Goal: Find specific page/section: Find specific page/section

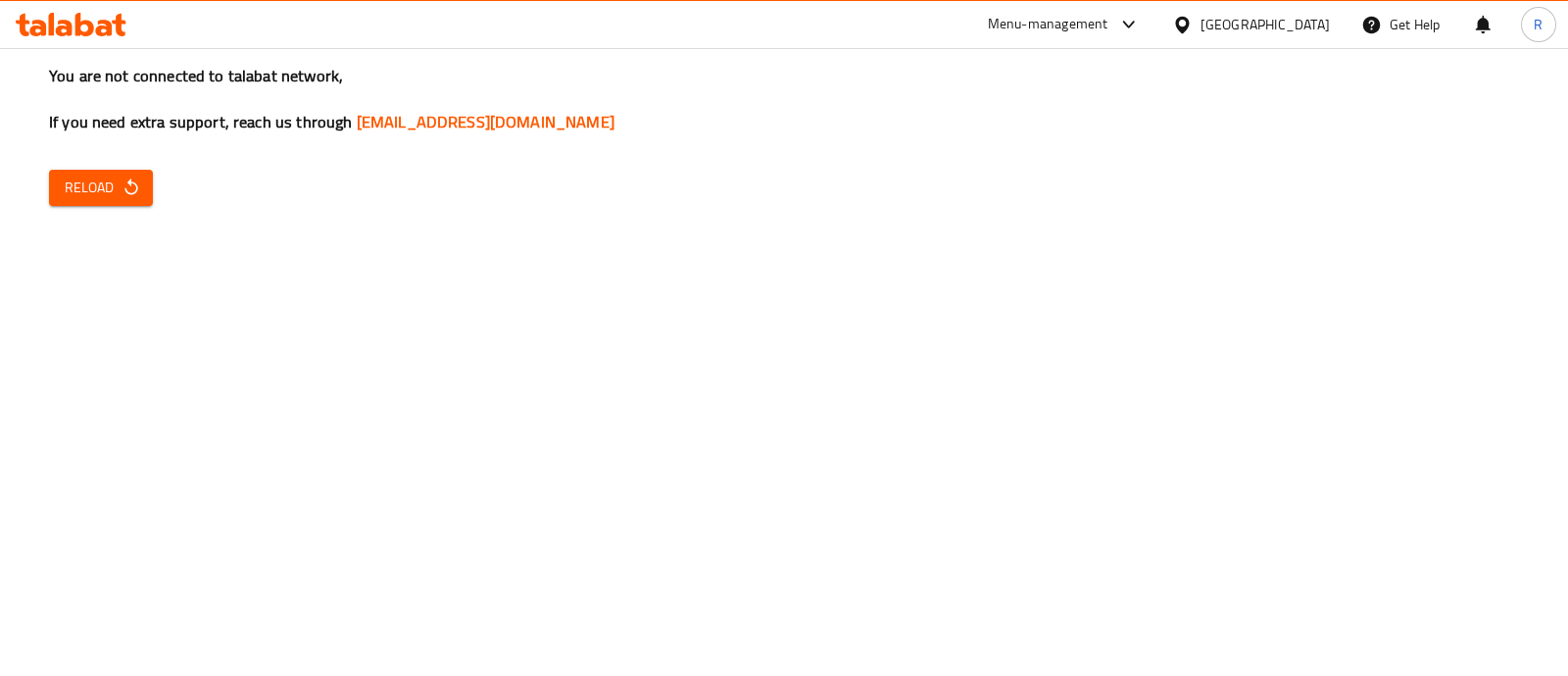
click at [74, 195] on span "Reload" at bounding box center [100, 187] width 73 height 25
click at [1103, 28] on div "Menu-management" at bounding box center [1048, 25] width 120 height 24
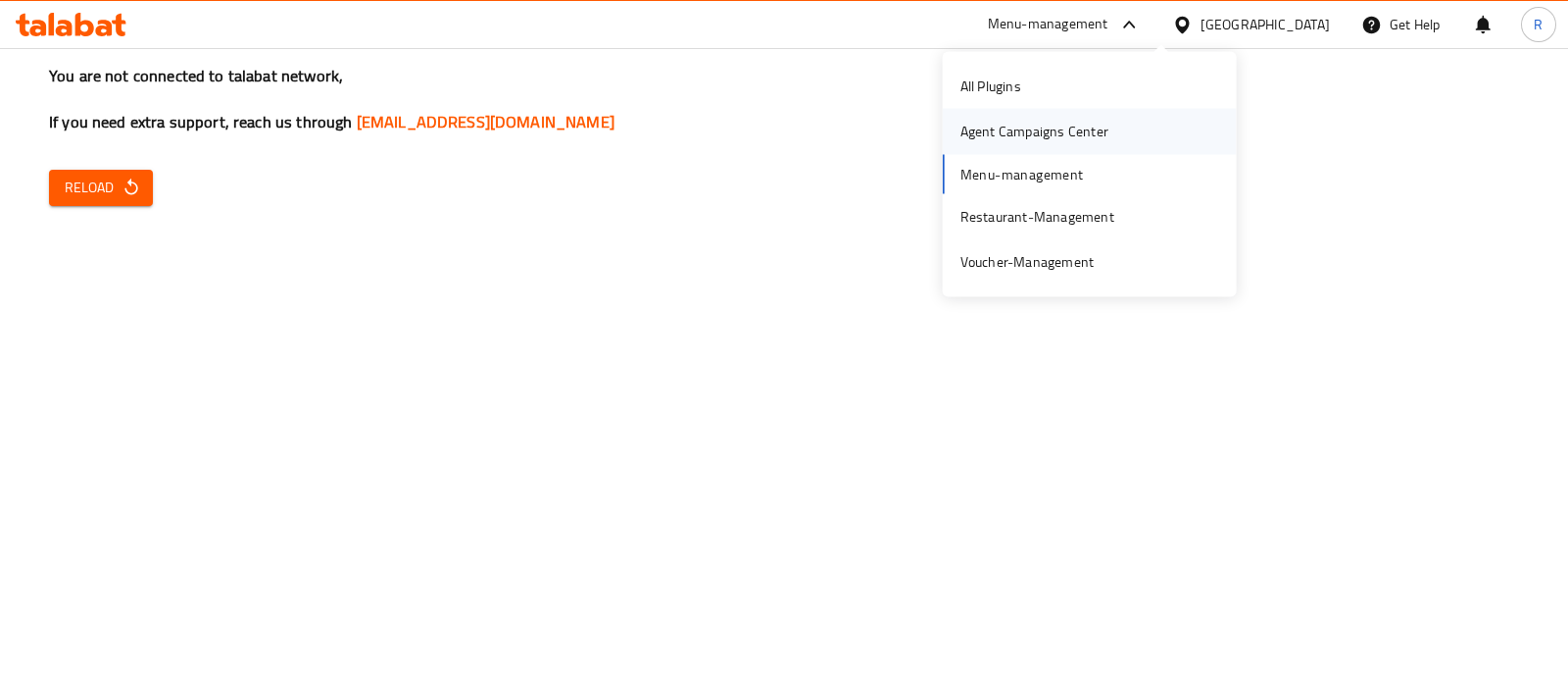
click at [984, 129] on div "Agent Campaigns Center" at bounding box center [1034, 131] width 148 height 22
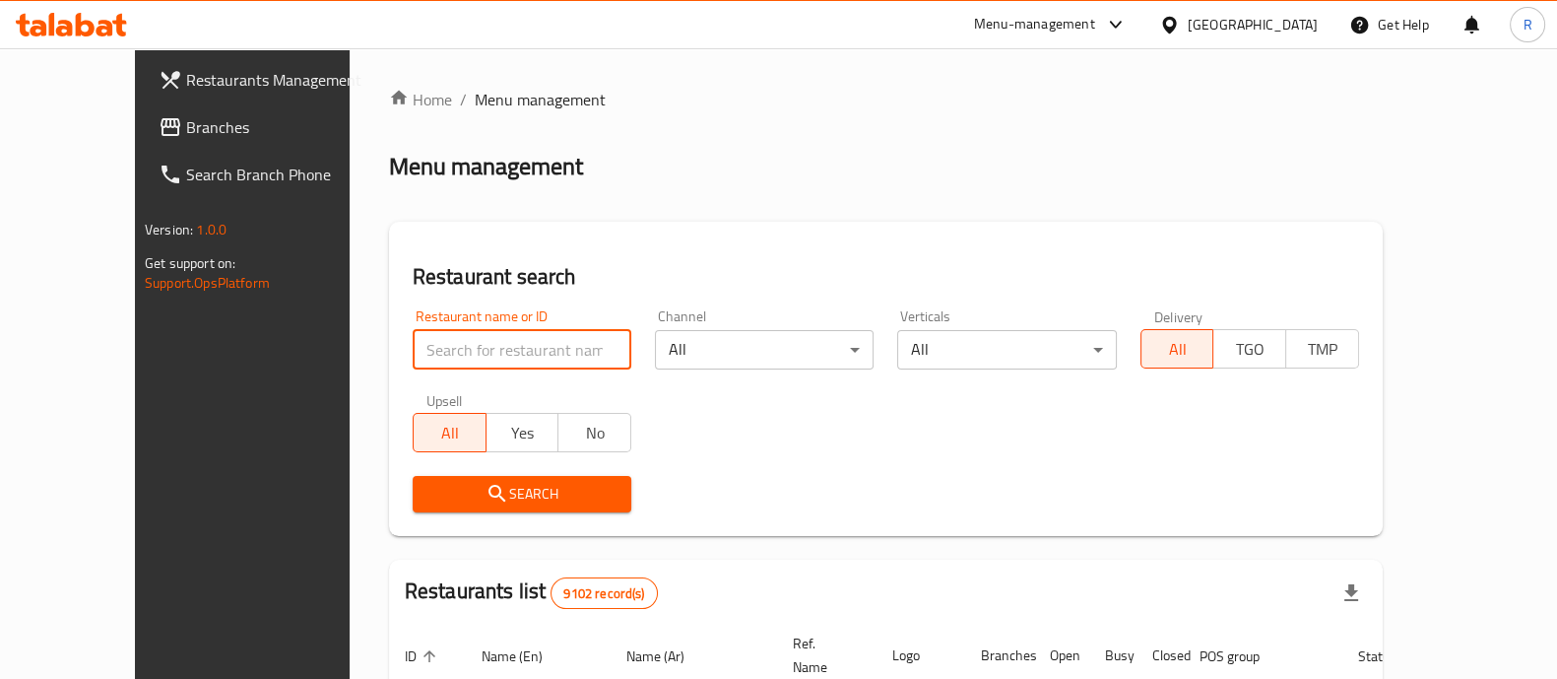
click at [468, 348] on input "search" at bounding box center [522, 349] width 219 height 39
type input "[PERSON_NAME]"
click button "Search" at bounding box center [522, 494] width 219 height 36
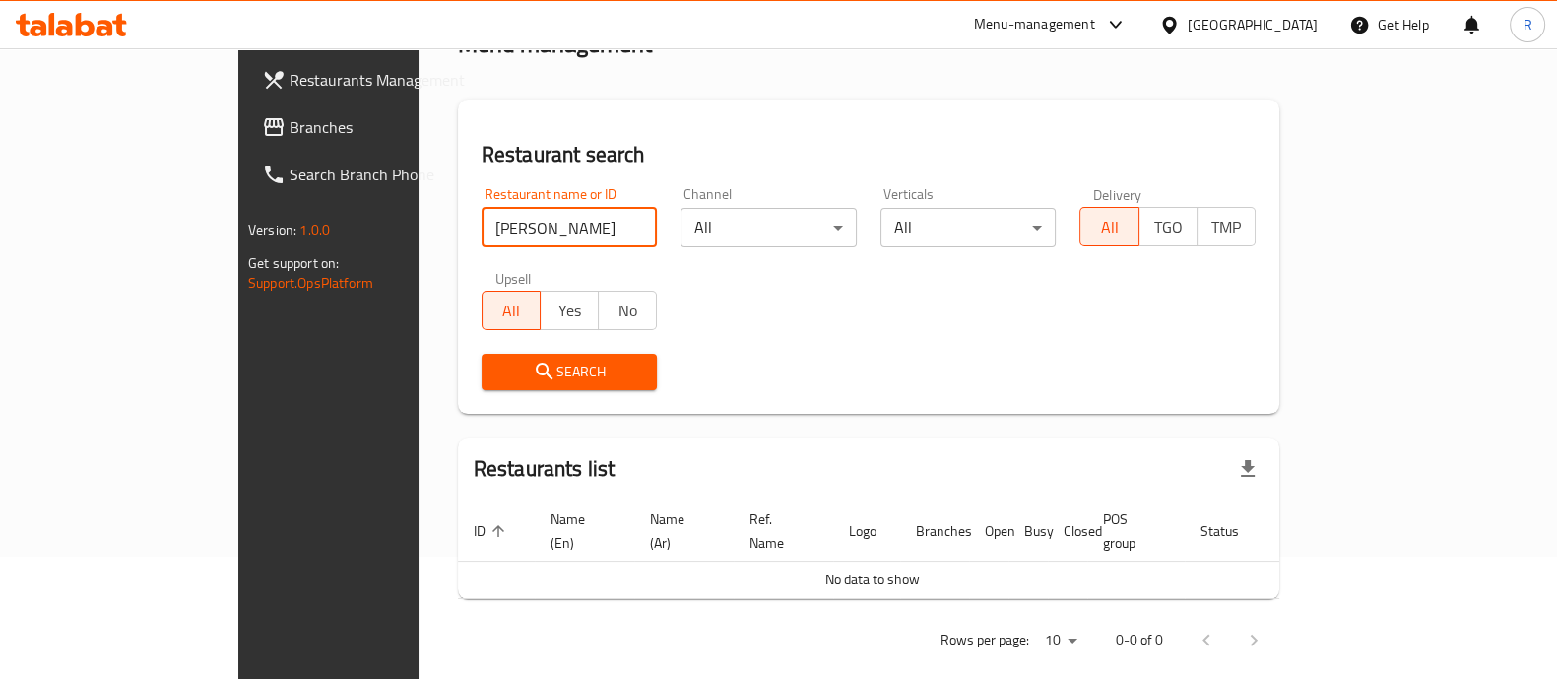
scroll to position [125, 0]
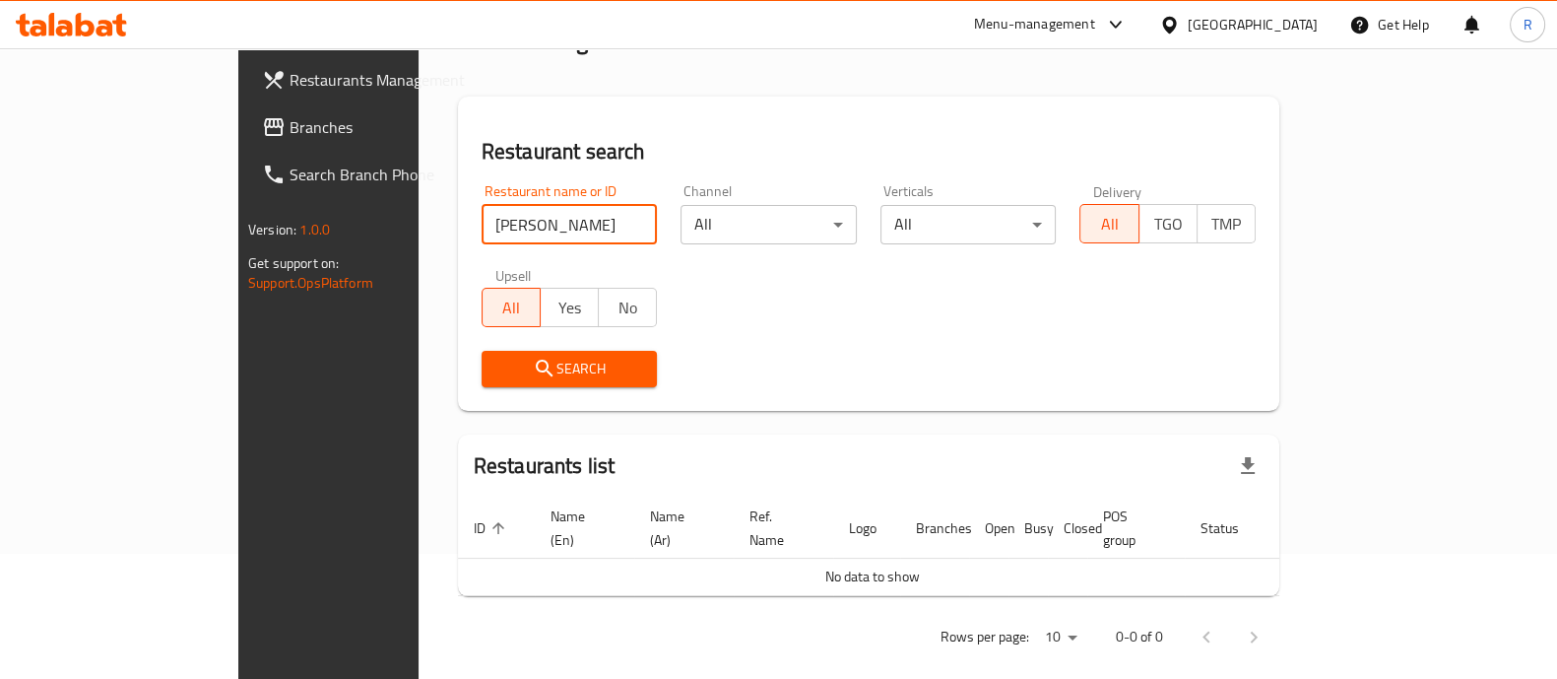
click at [581, 228] on input "[PERSON_NAME]" at bounding box center [570, 224] width 176 height 39
click at [571, 221] on input "[PERSON_NAME]" at bounding box center [570, 224] width 176 height 39
click at [482, 224] on input "search" at bounding box center [570, 224] width 176 height 39
type input "[PERSON_NAME]"
click button "Search" at bounding box center [570, 369] width 176 height 36
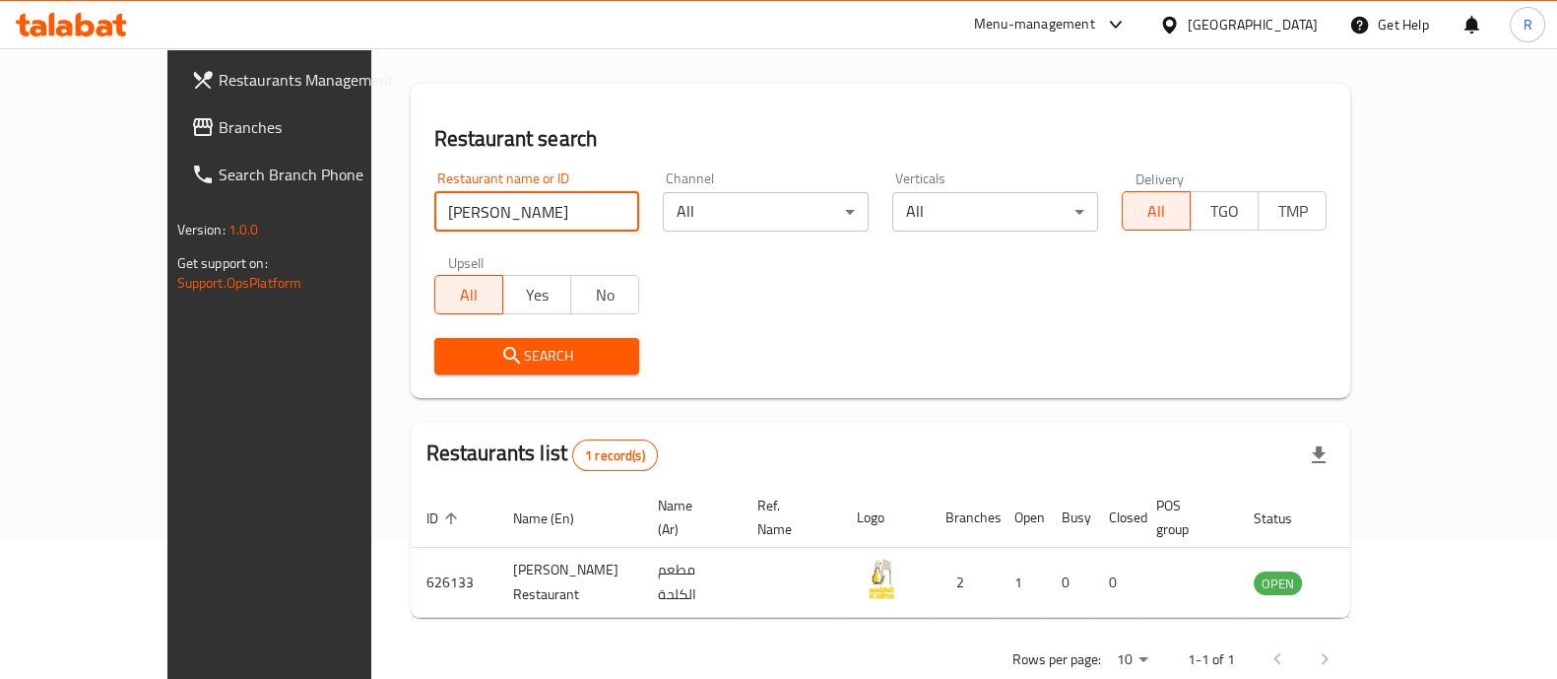
scroll to position [161, 0]
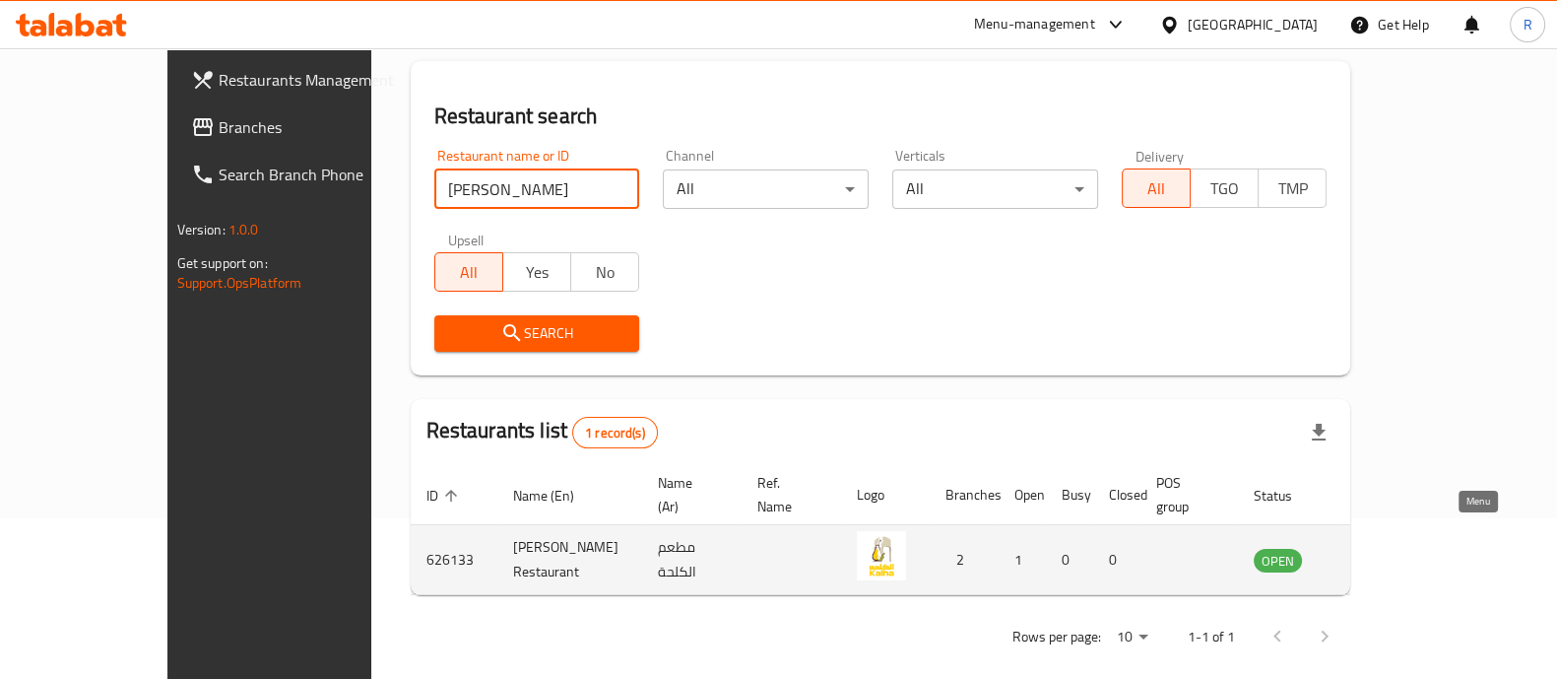
click at [1377, 556] on icon "enhanced table" at bounding box center [1373, 560] width 7 height 8
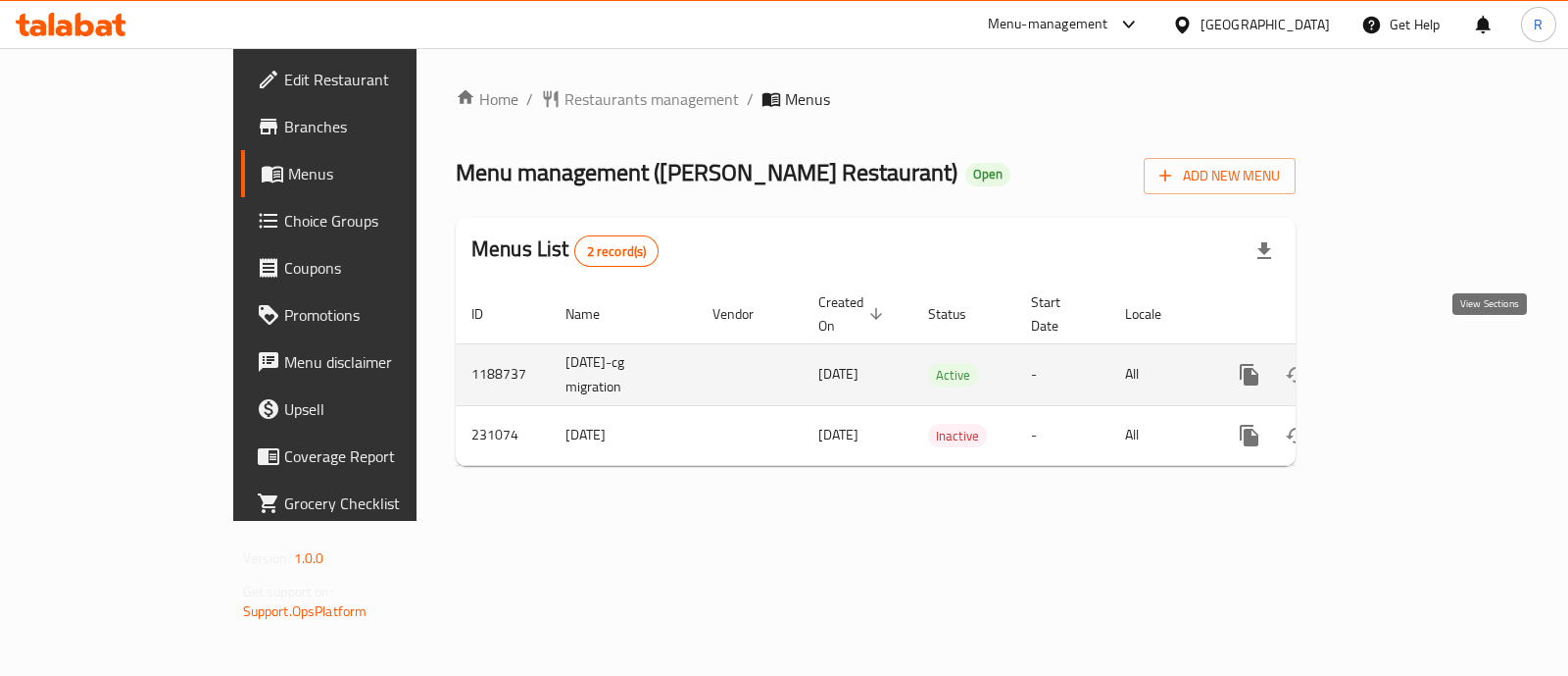
click at [1402, 362] on icon "enhanced table" at bounding box center [1391, 374] width 24 height 24
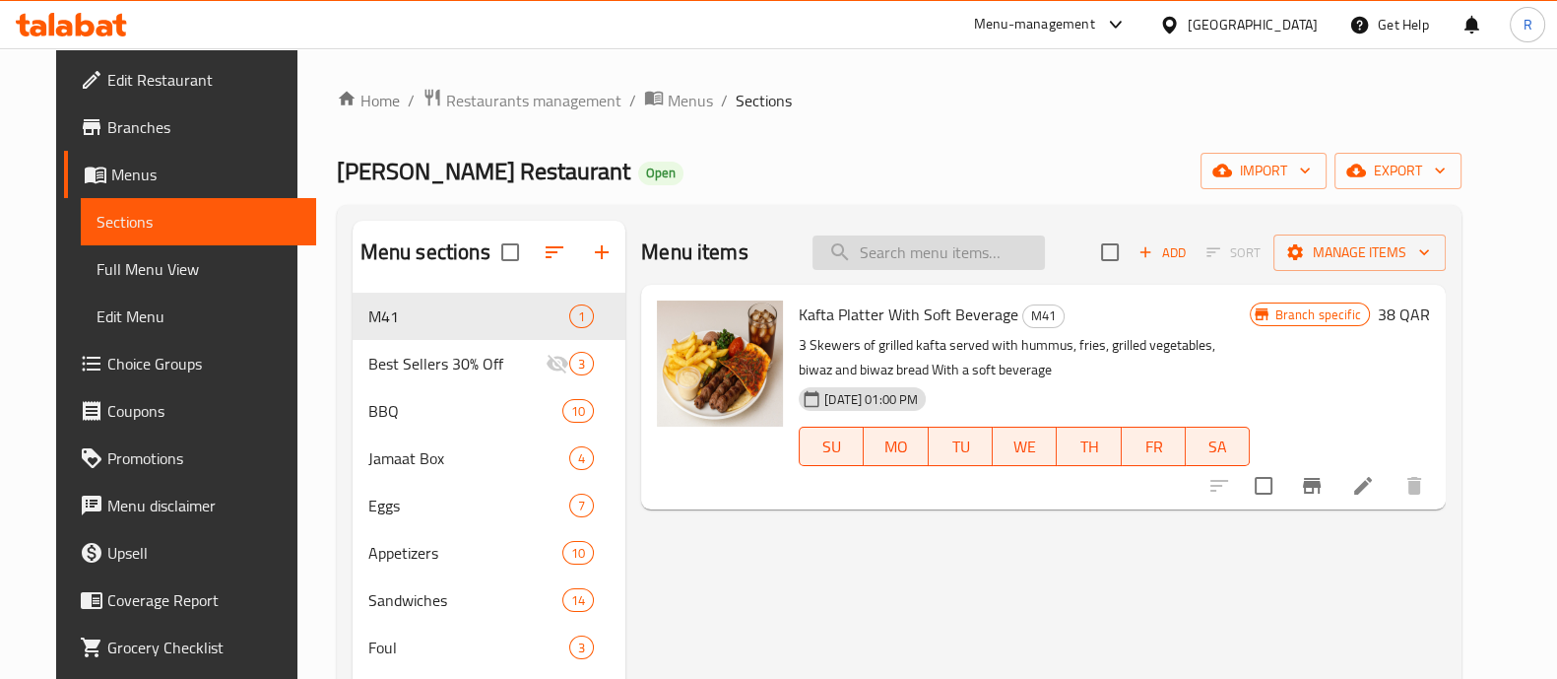
click at [900, 256] on input "search" at bounding box center [928, 252] width 232 height 34
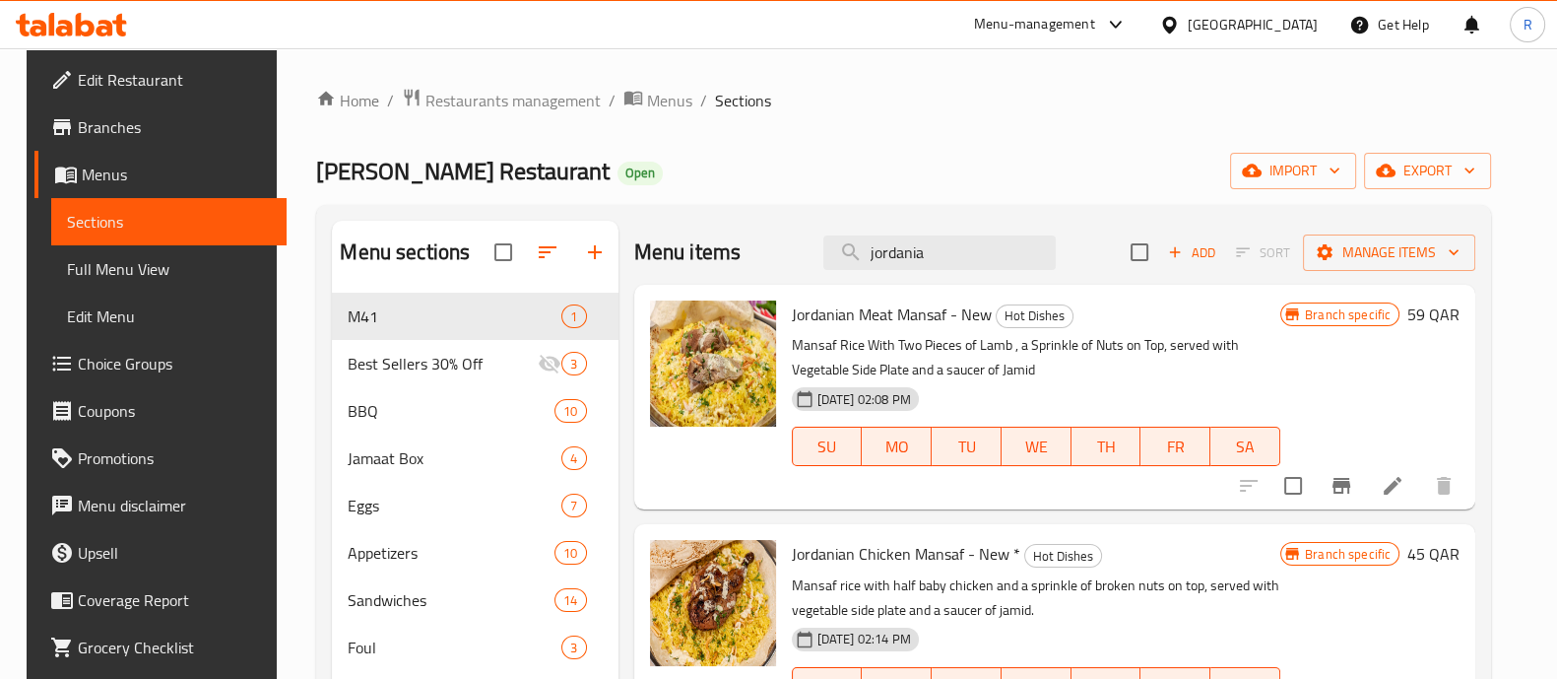
type input "jordania"
